Goal: Task Accomplishment & Management: Manage account settings

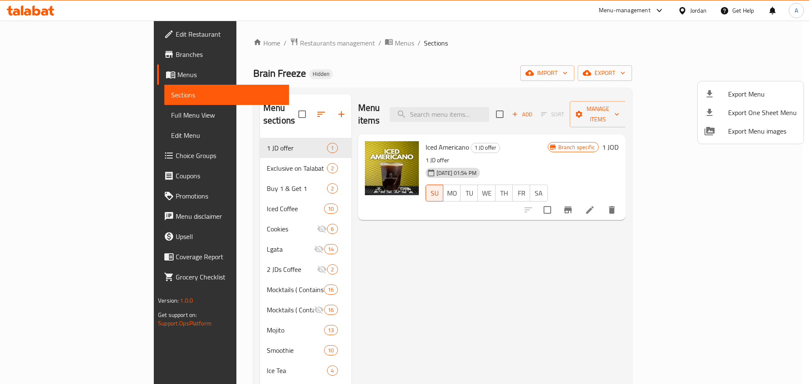
click at [691, 8] on div at bounding box center [404, 192] width 809 height 384
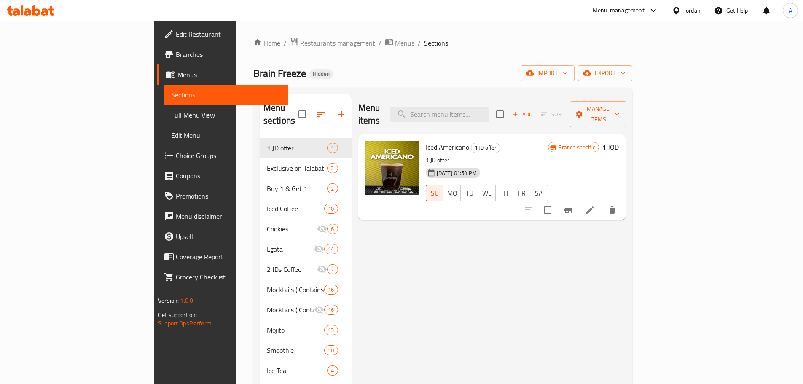
click at [688, 10] on div "Jordan" at bounding box center [692, 10] width 16 height 9
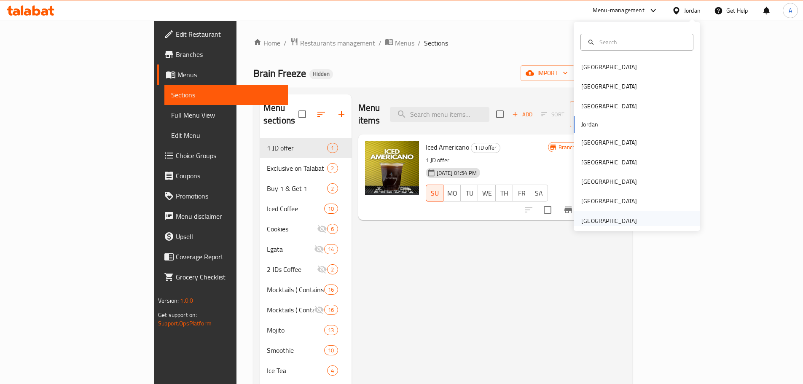
click at [635, 215] on div "[GEOGRAPHIC_DATA]" at bounding box center [609, 220] width 69 height 19
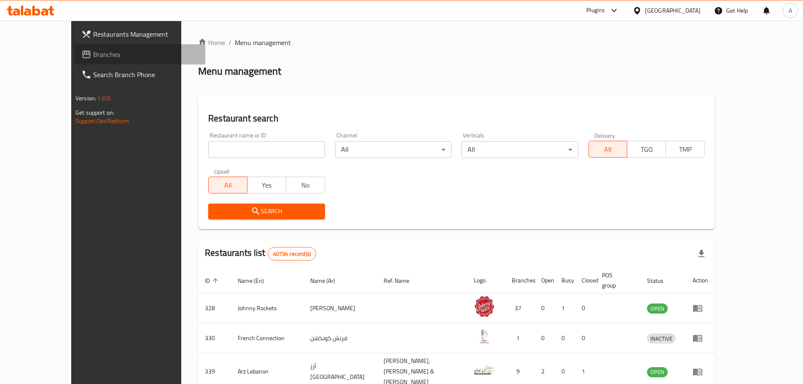
click at [75, 61] on link "Branches" at bounding box center [140, 54] width 131 height 20
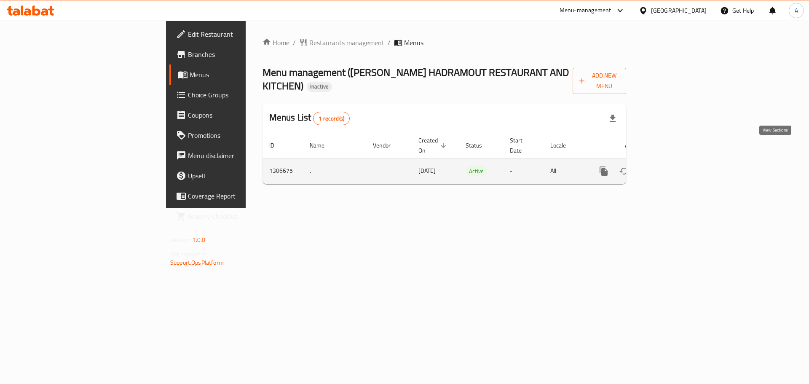
click at [670, 166] on icon "enhanced table" at bounding box center [665, 171] width 10 height 10
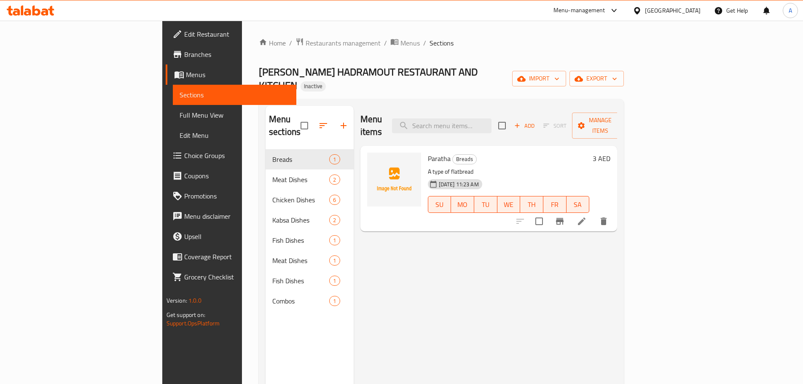
click at [180, 118] on span "Full Menu View" at bounding box center [235, 115] width 110 height 10
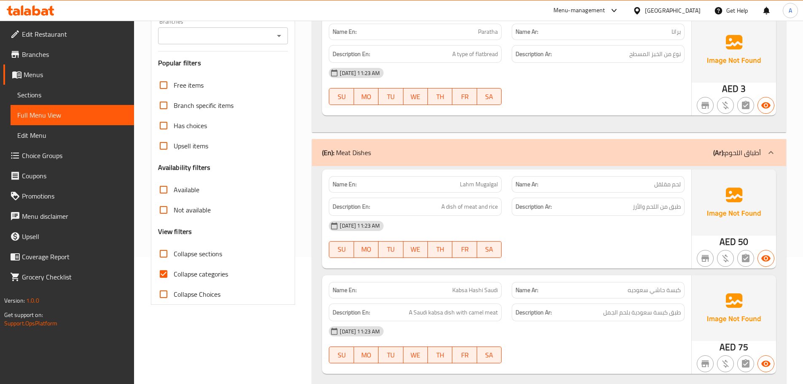
scroll to position [211, 0]
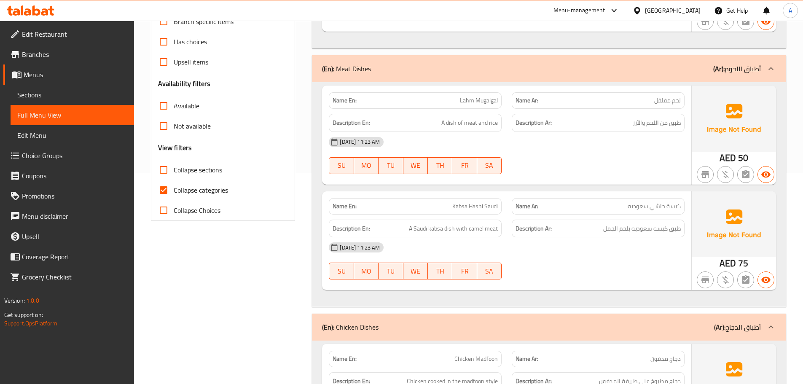
click at [178, 183] on label "Collapse categories" at bounding box center [190, 190] width 75 height 20
click at [174, 183] on input "Collapse categories" at bounding box center [163, 190] width 20 height 20
checkbox input "false"
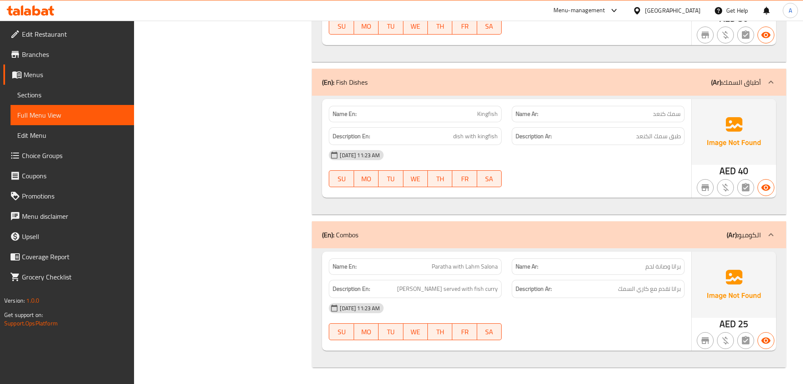
scroll to position [1710, 0]
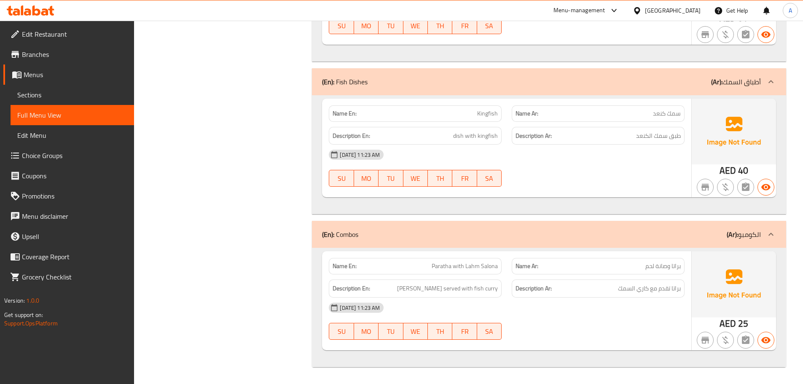
copy span "وصانة"
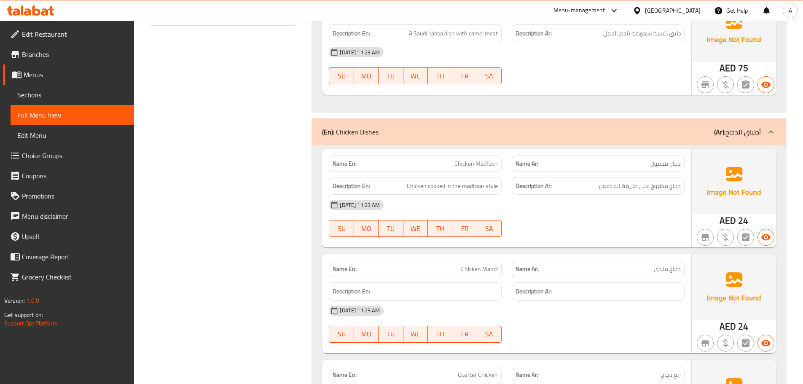
scroll to position [0, 0]
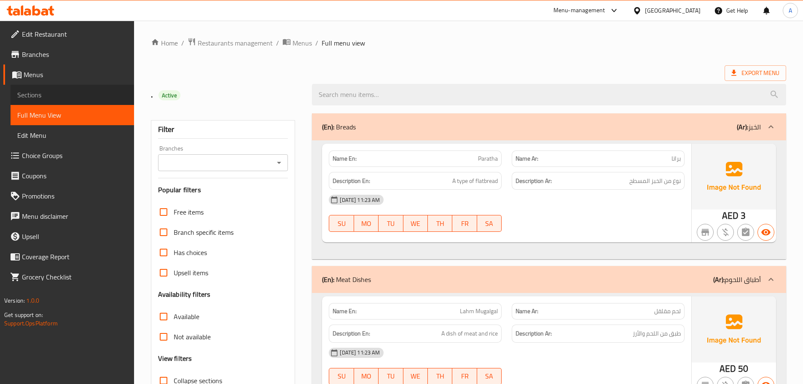
click at [54, 93] on span "Sections" at bounding box center [72, 95] width 110 height 10
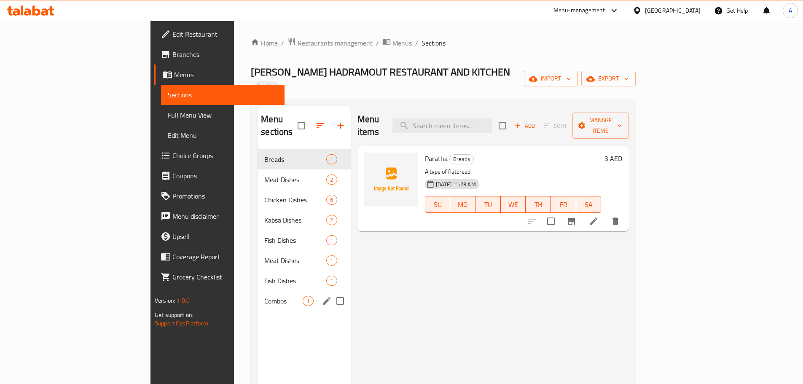
click at [264, 296] on span "Combos" at bounding box center [283, 301] width 38 height 10
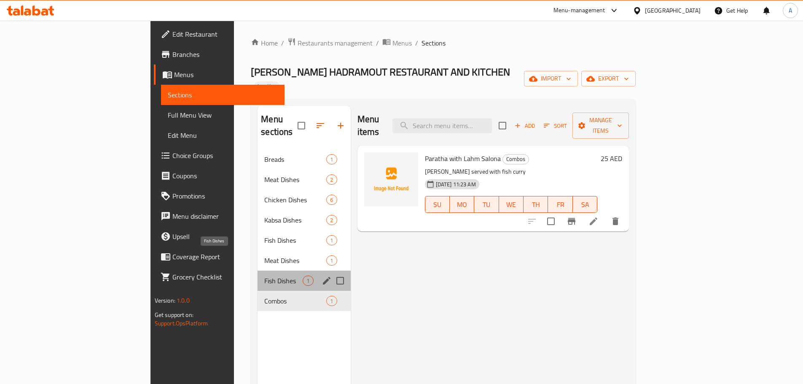
click at [264, 276] on span "Fish Dishes" at bounding box center [283, 281] width 38 height 10
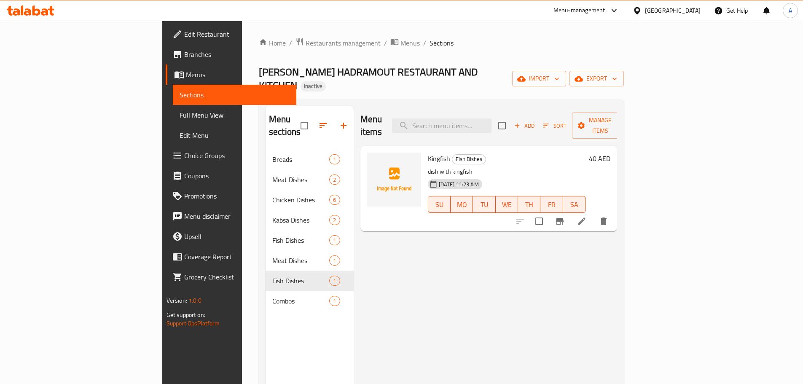
click at [594, 214] on li at bounding box center [582, 221] width 24 height 15
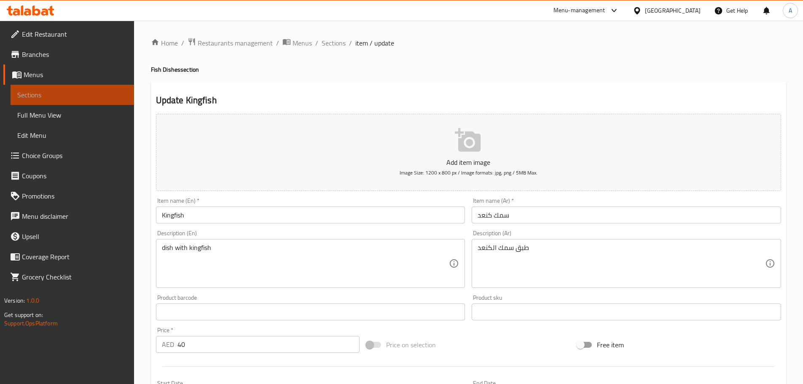
click at [56, 103] on link "Sections" at bounding box center [73, 95] width 124 height 20
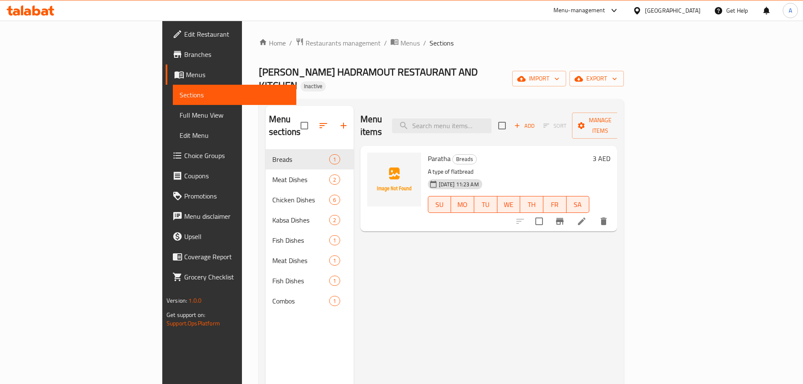
click at [180, 110] on span "Full Menu View" at bounding box center [235, 115] width 110 height 10
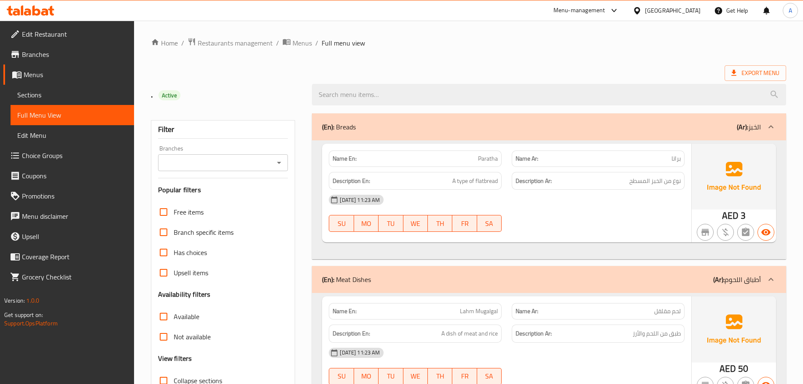
click at [62, 91] on span "Sections" at bounding box center [72, 95] width 110 height 10
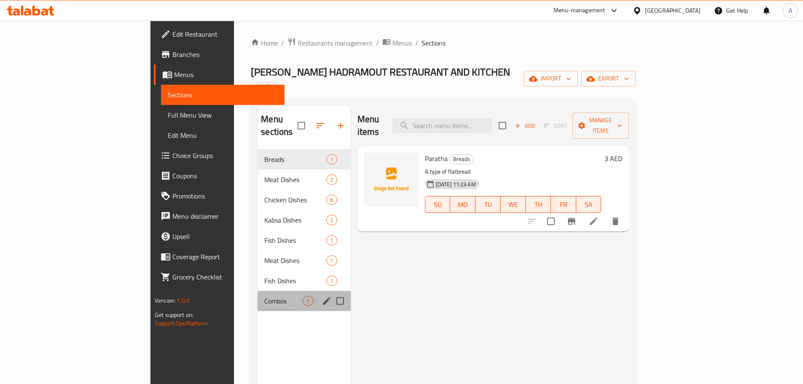
click at [258, 291] on div "Combos 1" at bounding box center [304, 301] width 93 height 20
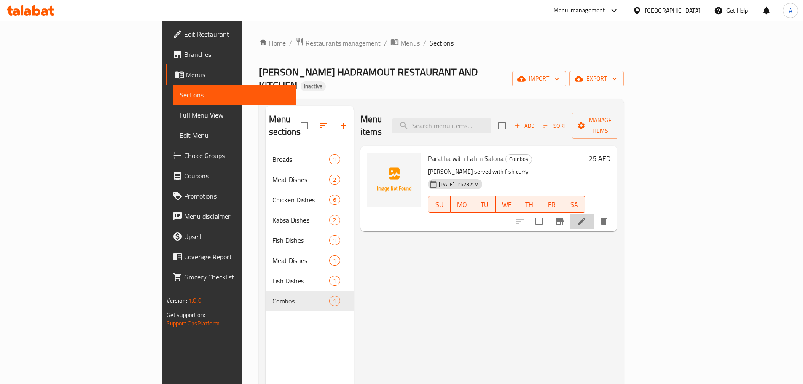
click at [594, 214] on li at bounding box center [582, 221] width 24 height 15
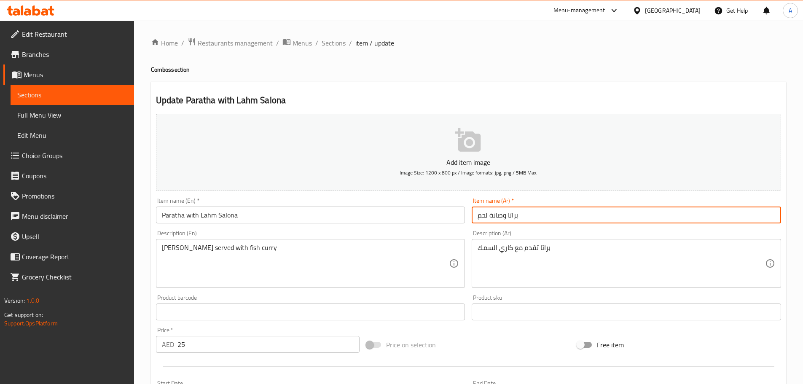
click at [496, 216] on input "براتا وصانة لحم" at bounding box center [626, 215] width 309 height 17
type input "براتا صلونة لحم"
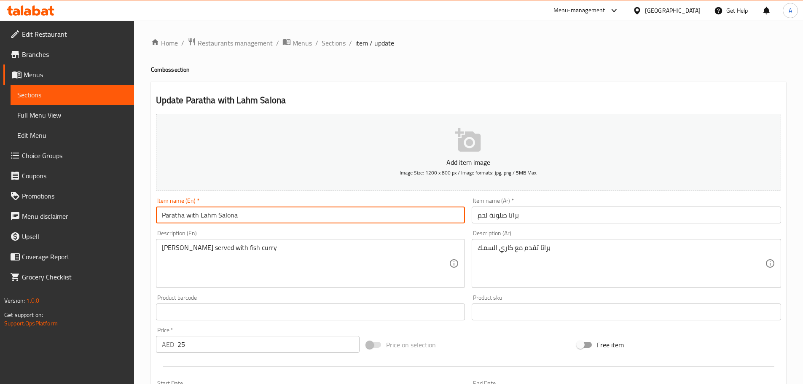
click at [341, 222] on input "Paratha with Lahm Salona" at bounding box center [310, 215] width 309 height 17
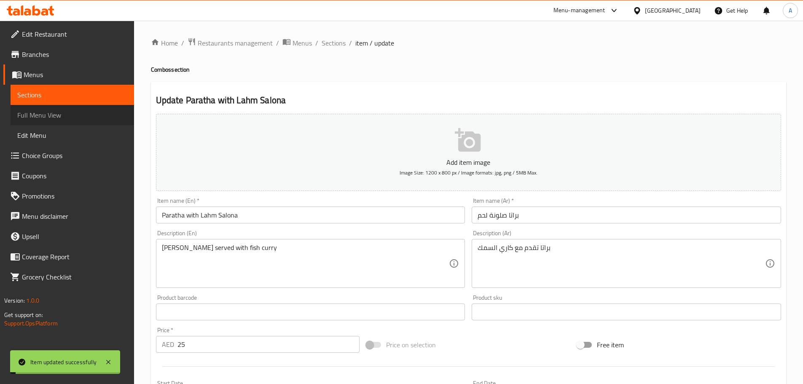
click at [68, 115] on span "Full Menu View" at bounding box center [72, 115] width 110 height 10
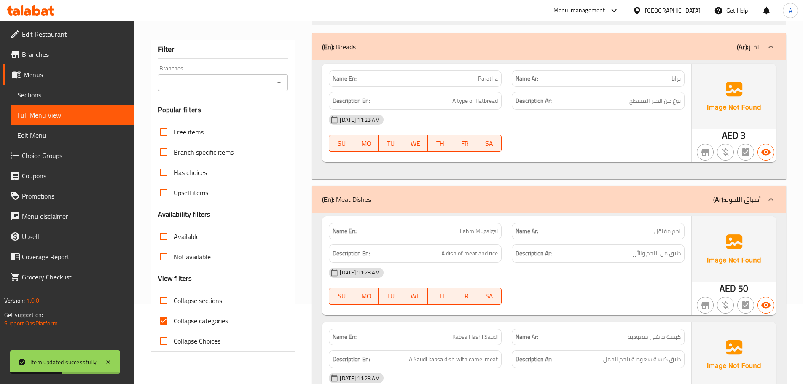
scroll to position [126, 0]
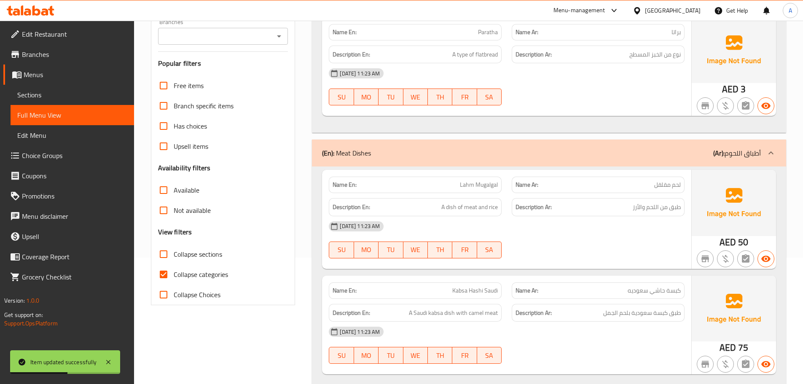
click at [161, 274] on input "Collapse categories" at bounding box center [163, 274] width 20 height 20
checkbox input "false"
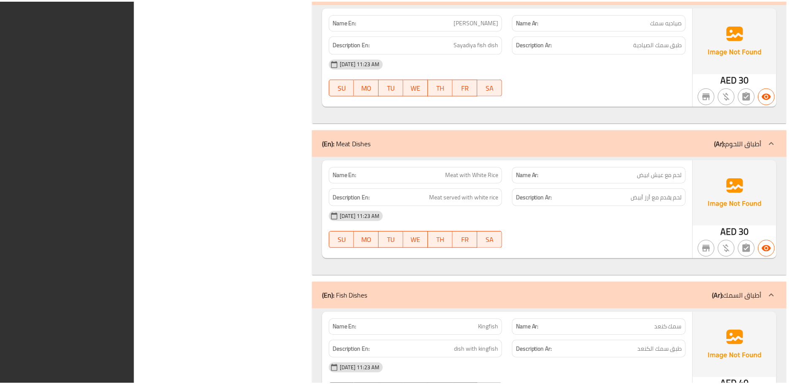
scroll to position [1710, 0]
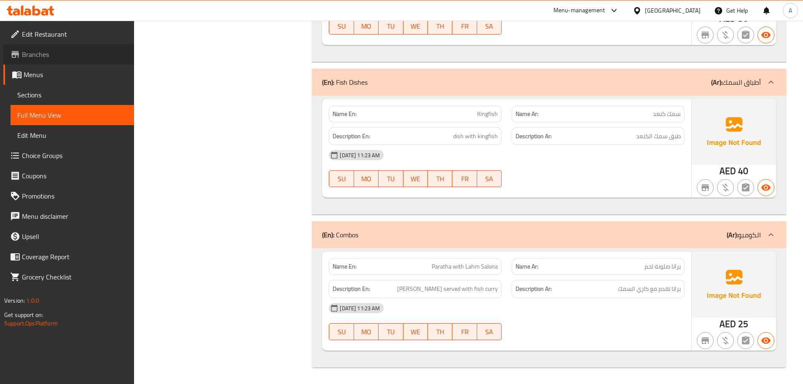
click at [34, 58] on span "Branches" at bounding box center [74, 54] width 105 height 10
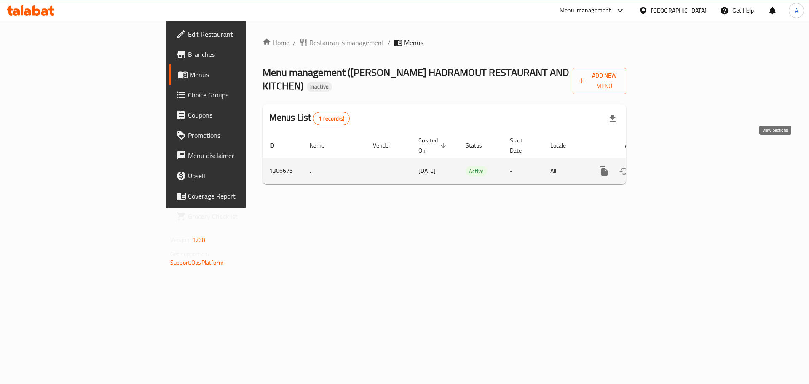
click at [670, 166] on icon "enhanced table" at bounding box center [665, 171] width 10 height 10
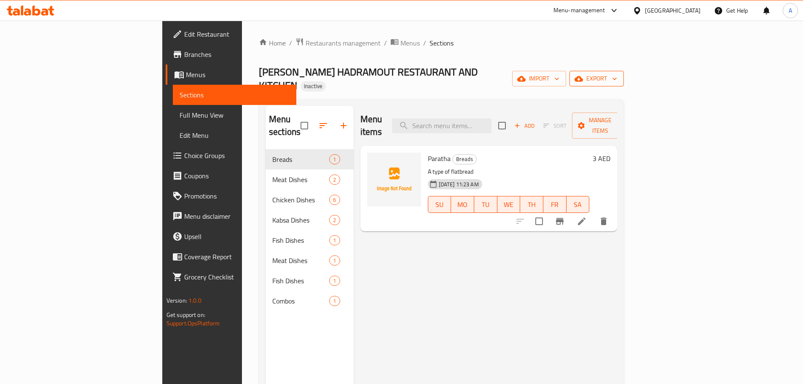
click at [617, 74] on span "export" at bounding box center [596, 78] width 41 height 11
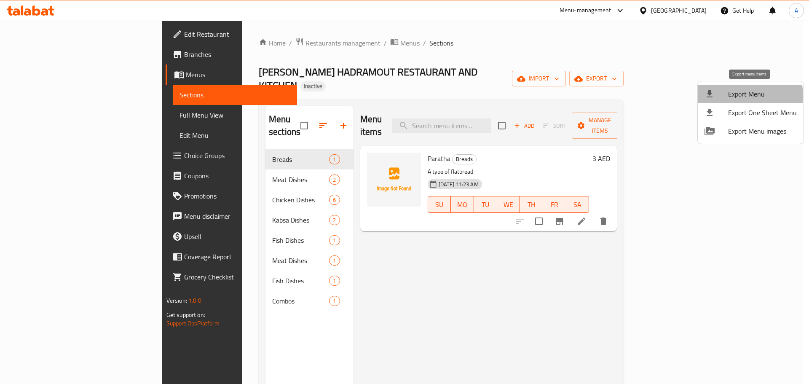
click at [739, 96] on span "Export Menu" at bounding box center [762, 94] width 69 height 10
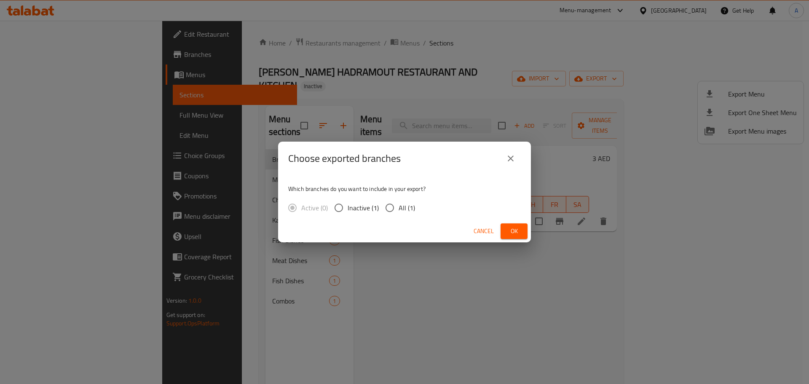
click at [389, 207] on input "All (1)" at bounding box center [390, 208] width 18 height 18
radio input "true"
click at [512, 233] on span "Ok" at bounding box center [514, 231] width 13 height 11
